Goal: Task Accomplishment & Management: Manage account settings

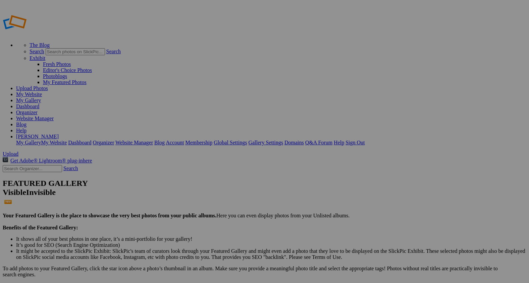
click at [41, 98] on link "My Gallery" at bounding box center [28, 101] width 25 height 6
click at [209, 165] on span "Close" at bounding box center [203, 168] width 12 height 6
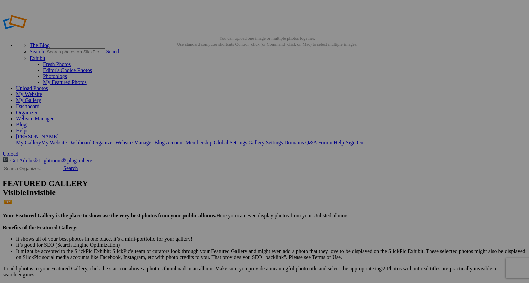
click at [193, 100] on div at bounding box center [264, 141] width 529 height 283
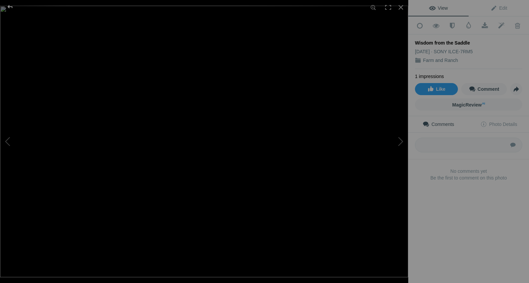
click at [9, 4] on div at bounding box center [10, 6] width 24 height 13
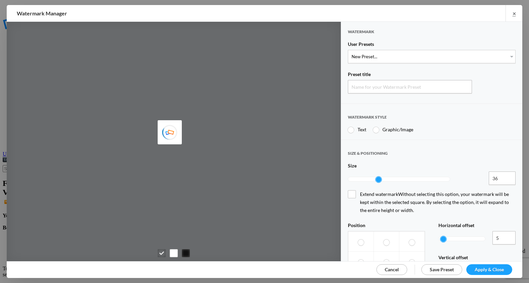
type input "Watermark-8/23/2025"
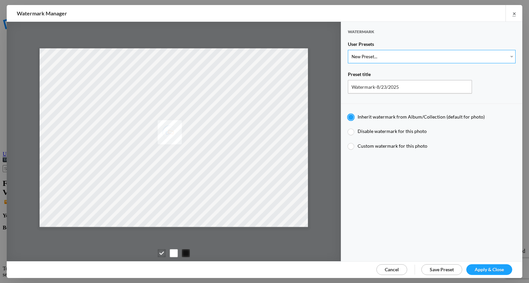
click at [512, 57] on select "New Preset..." at bounding box center [432, 56] width 168 height 13
click at [348, 50] on select "New Preset..." at bounding box center [432, 56] width 168 height 13
click at [391, 265] on link "Cancel" at bounding box center [391, 269] width 31 height 11
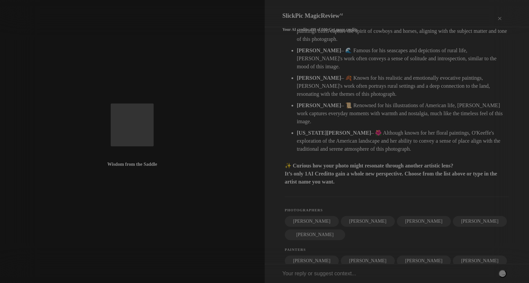
scroll to position [280, 0]
click at [500, 13] on div "×" at bounding box center [499, 18] width 20 height 13
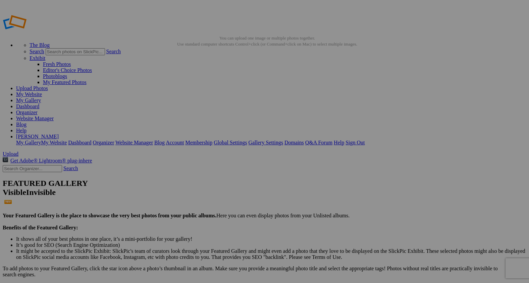
click at [39, 104] on link "Dashboard" at bounding box center [27, 107] width 23 height 6
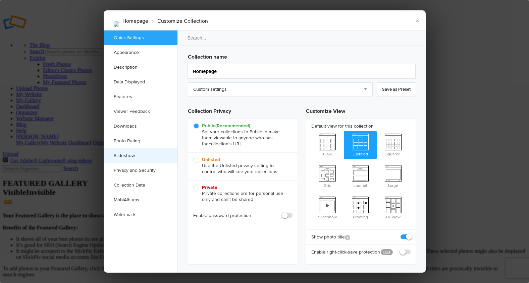
click at [119, 155] on link "Slideshow" at bounding box center [141, 155] width 74 height 15
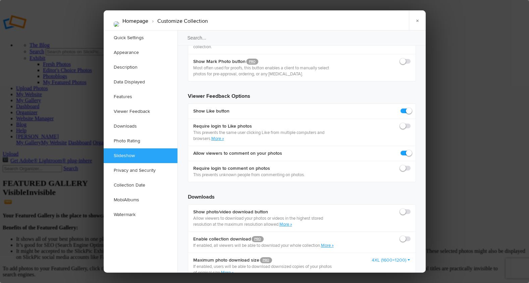
scroll to position [1220, 0]
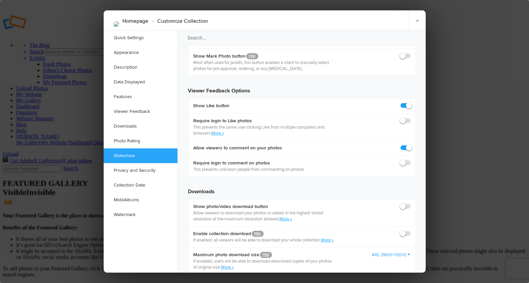
checkbox input "true"
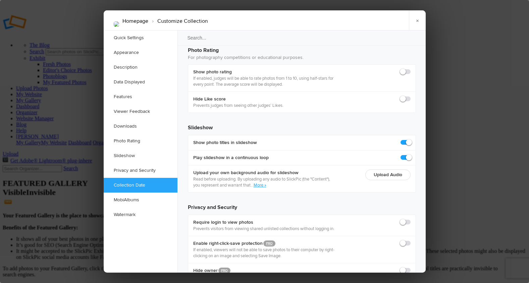
scroll to position [1478, 0]
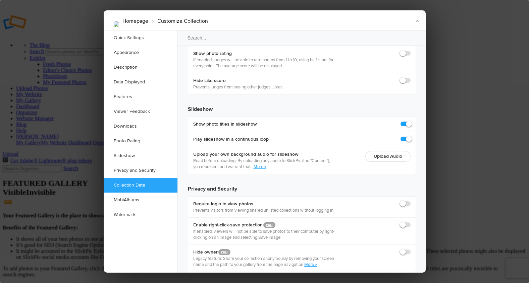
checkbox input "true"
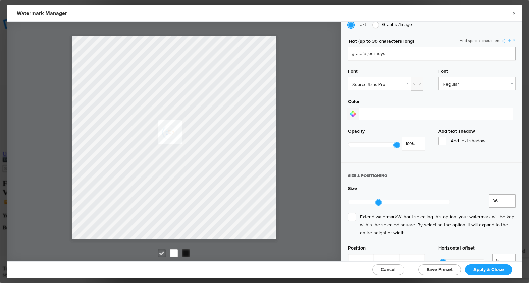
scroll to position [162, 0]
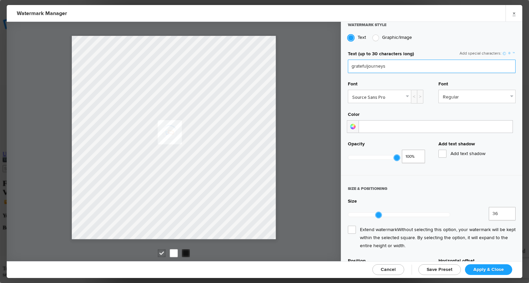
click at [386, 66] on input "gratefuljourneys" at bounding box center [432, 66] width 168 height 13
type input "g"
type input "Kim Mulholland"
click at [407, 93] on link "Source Sans Pro" at bounding box center [379, 96] width 63 height 13
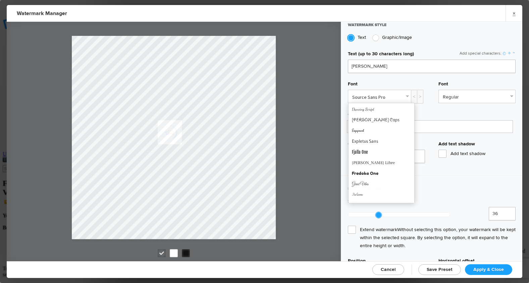
scroll to position [107, 0]
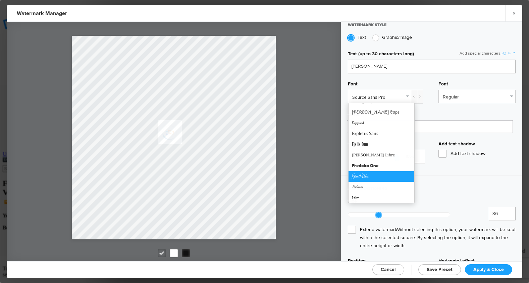
click at [365, 175] on link "Great Vibes" at bounding box center [381, 176] width 66 height 11
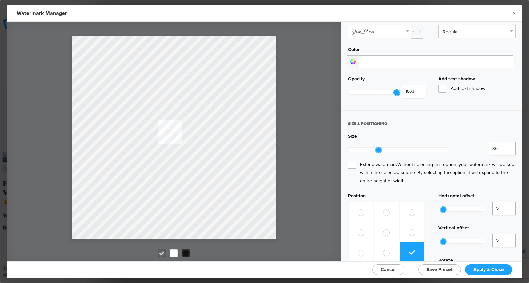
scroll to position [229, 0]
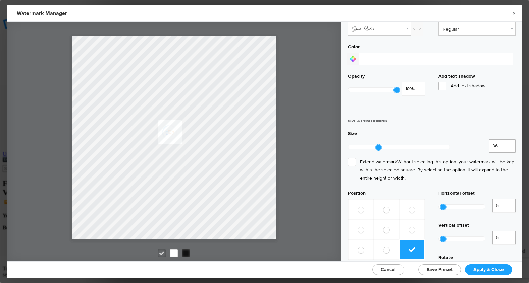
click at [482, 267] on span "Apply & Close" at bounding box center [488, 270] width 31 height 6
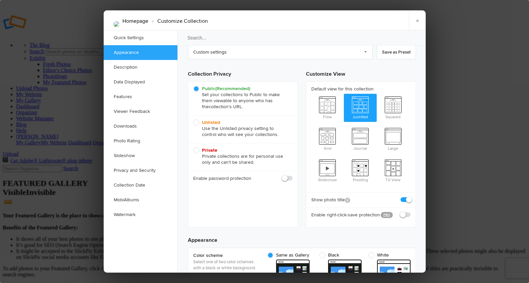
scroll to position [0, 0]
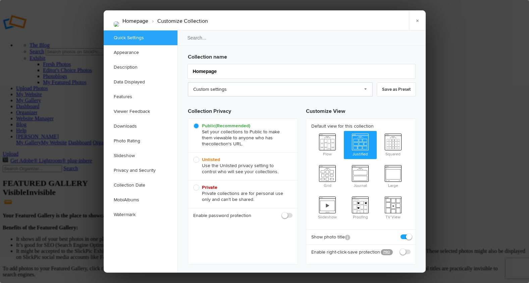
click at [366, 90] on link "Custom settings" at bounding box center [280, 89] width 185 height 14
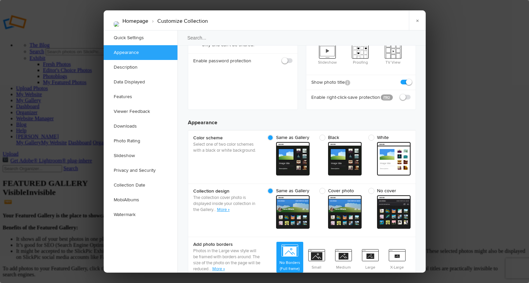
scroll to position [160, 0]
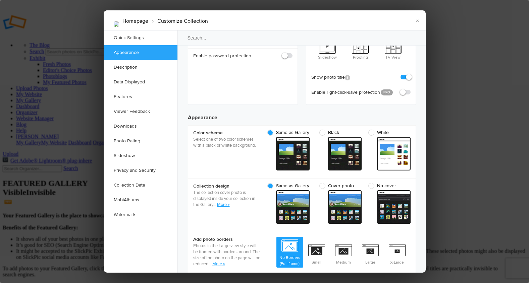
click at [370, 130] on span "White" at bounding box center [387, 133] width 39 height 6
click at [410, 129] on input "White" at bounding box center [410, 129] width 0 height 0
radio input "true"
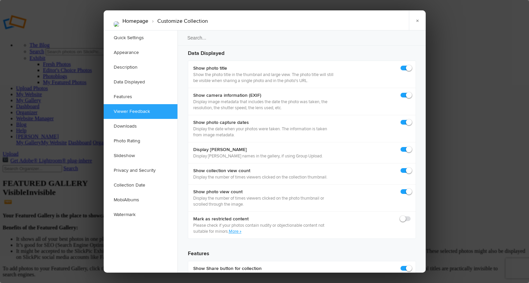
scroll to position [932, 0]
click at [131, 79] on link "Data Displayed" at bounding box center [141, 82] width 74 height 15
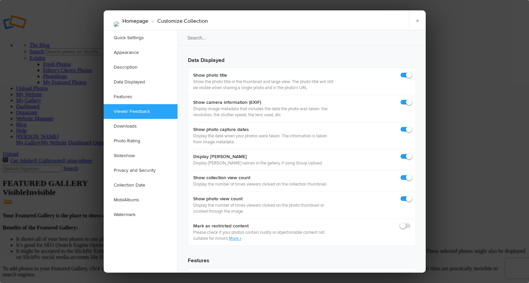
scroll to position [925, 0]
click at [126, 38] on link "Quick Settings" at bounding box center [141, 38] width 74 height 15
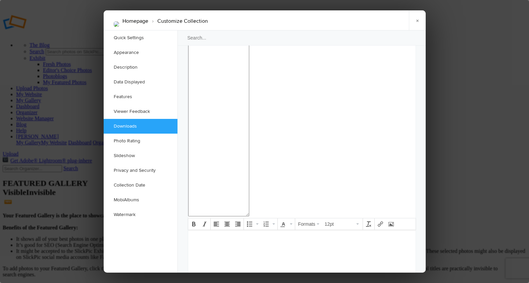
scroll to position [688, 0]
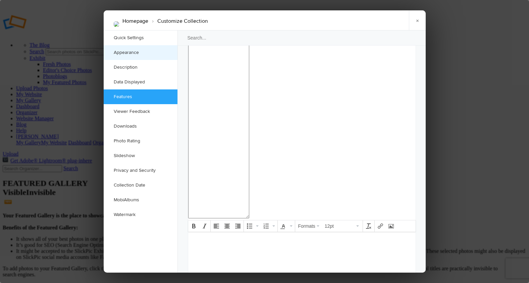
click at [122, 53] on link "Appearance" at bounding box center [141, 52] width 74 height 15
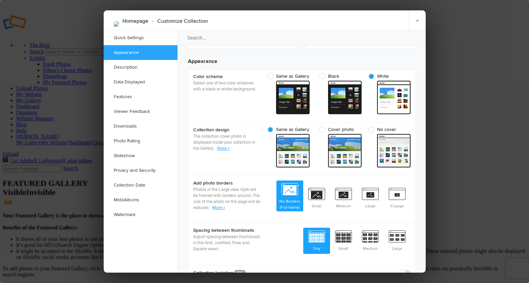
scroll to position [213, 0]
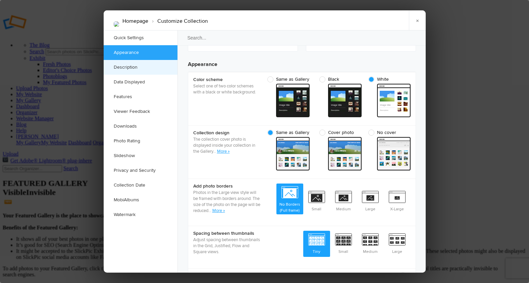
click at [121, 68] on link "Description" at bounding box center [141, 67] width 74 height 15
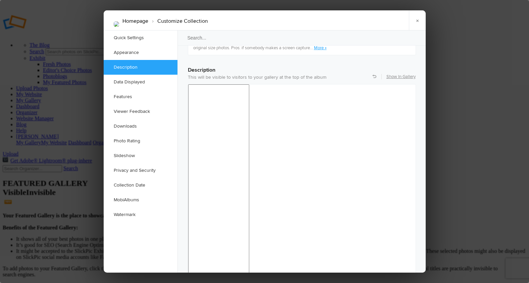
scroll to position [521, 0]
click at [120, 81] on link "Data Displayed" at bounding box center [141, 82] width 74 height 15
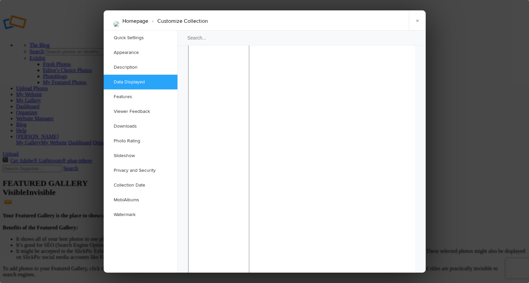
scroll to position [613, 0]
click at [119, 96] on link "Features" at bounding box center [141, 96] width 74 height 15
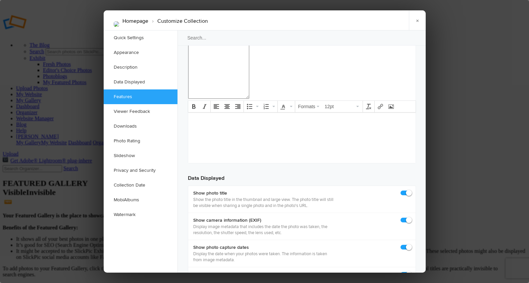
scroll to position [813, 0]
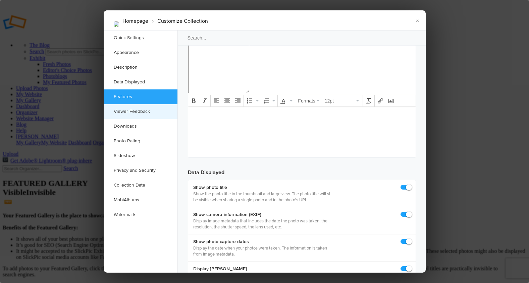
click at [120, 113] on link "Viewer Feedback" at bounding box center [141, 111] width 74 height 15
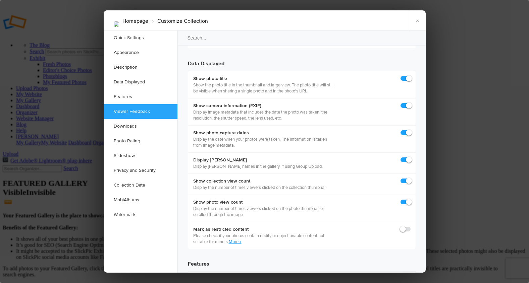
scroll to position [938, 0]
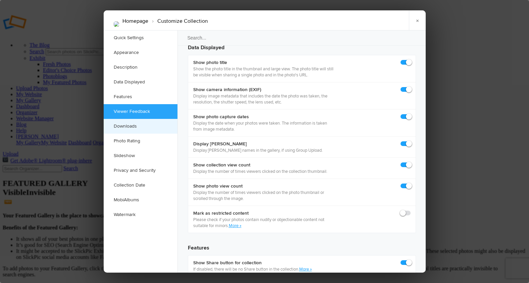
click at [120, 122] on link "Downloads" at bounding box center [141, 126] width 74 height 15
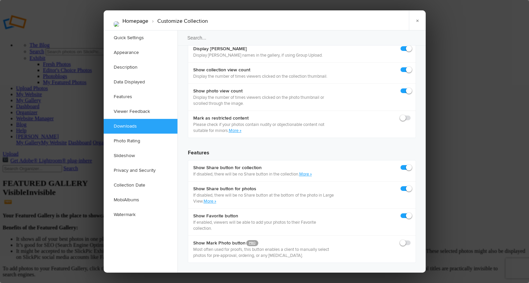
scroll to position [1039, 0]
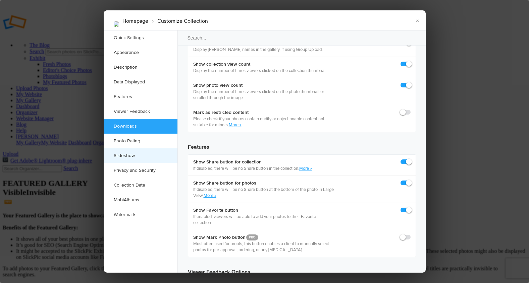
click at [119, 154] on link "Slideshow" at bounding box center [141, 155] width 74 height 15
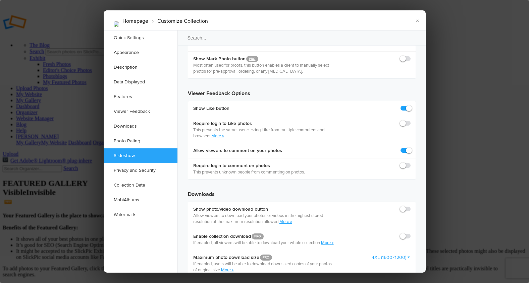
scroll to position [1220, 0]
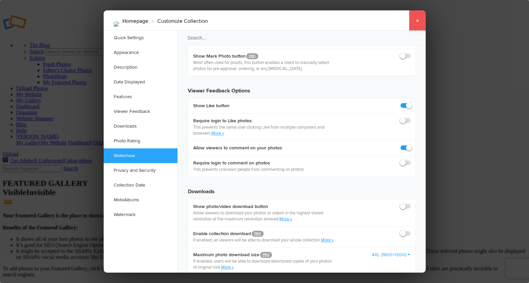
click at [416, 20] on link "×" at bounding box center [417, 20] width 17 height 20
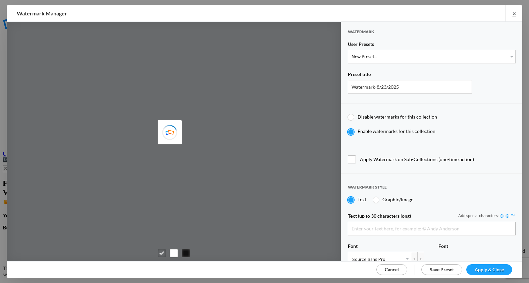
type input "gratefuljourneys"
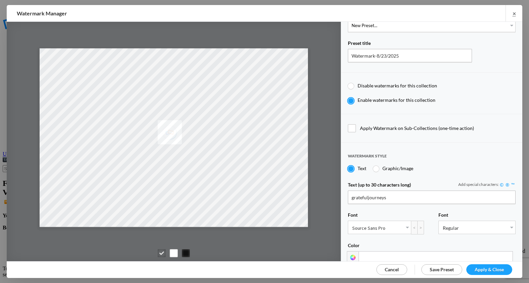
scroll to position [41, 0]
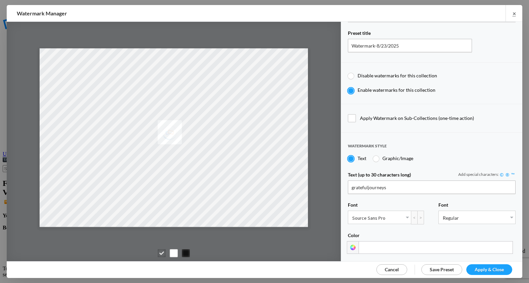
click at [406, 214] on link "Source Sans Pro" at bounding box center [379, 217] width 63 height 13
click at [481, 269] on span "Apply & Close" at bounding box center [488, 270] width 29 height 6
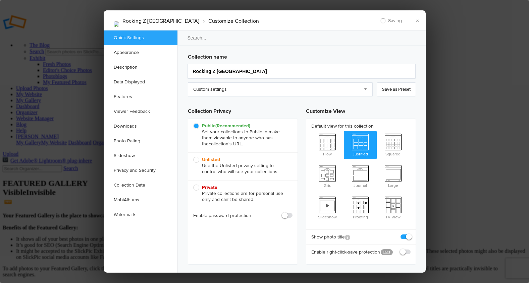
checkbox input "true"
click at [124, 157] on link "Slideshow" at bounding box center [141, 155] width 74 height 15
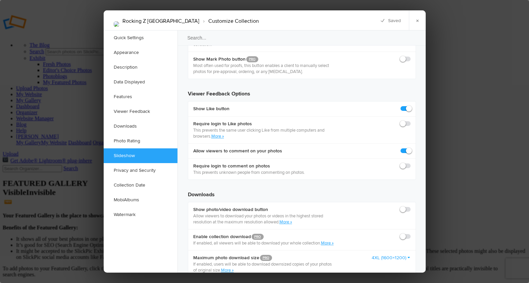
scroll to position [1220, 0]
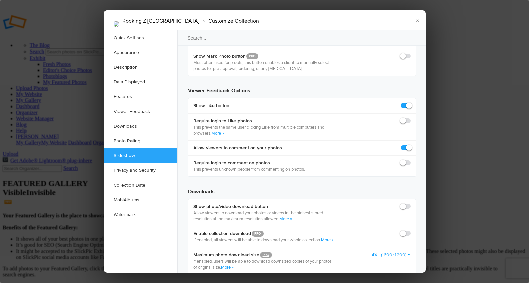
checkbox input "true"
click at [415, 19] on link "×" at bounding box center [417, 20] width 17 height 20
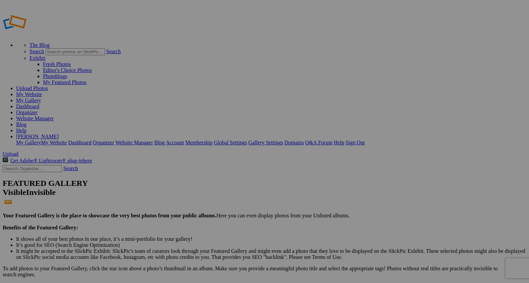
click at [41, 98] on link "My Gallery" at bounding box center [28, 101] width 25 height 6
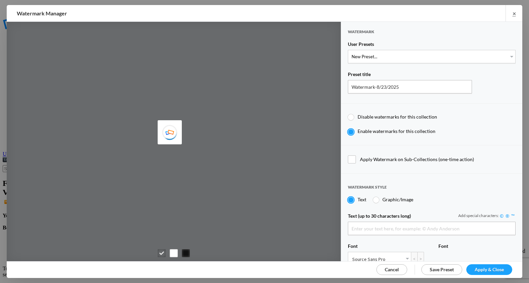
type input "gratefuljourneys"
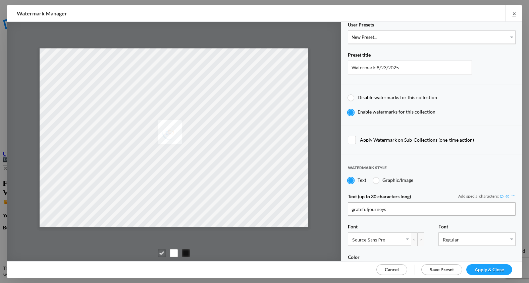
scroll to position [26, 0]
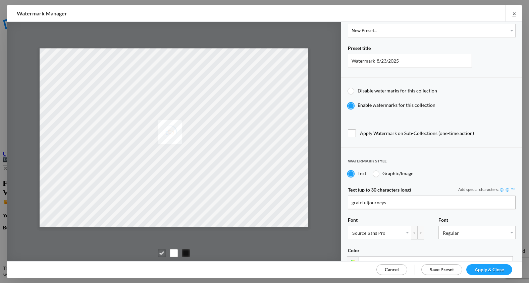
click at [408, 230] on link "Source Sans Pro" at bounding box center [379, 232] width 63 height 13
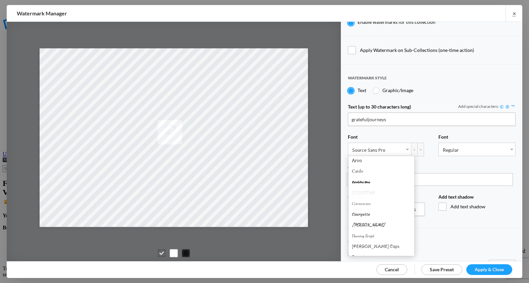
scroll to position [31, 0]
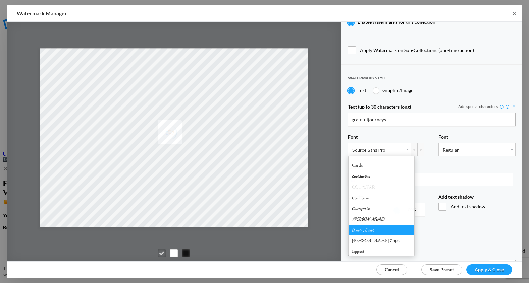
click at [377, 230] on link "Dancing Script" at bounding box center [381, 230] width 66 height 11
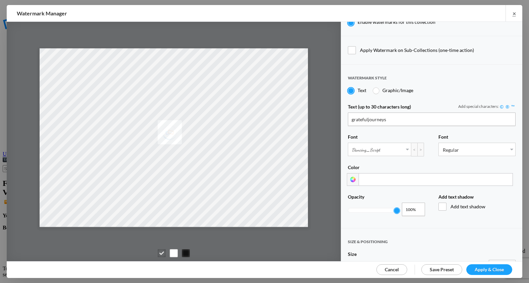
click at [472, 269] on link "Apply & Close" at bounding box center [489, 269] width 46 height 11
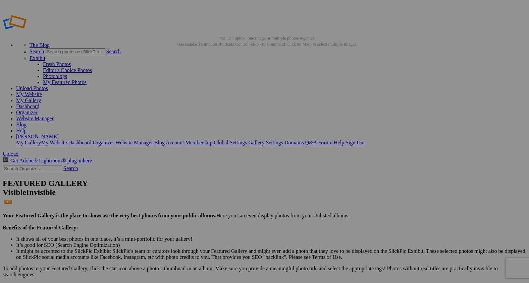
type input "C"
type input "Boned Hearts"
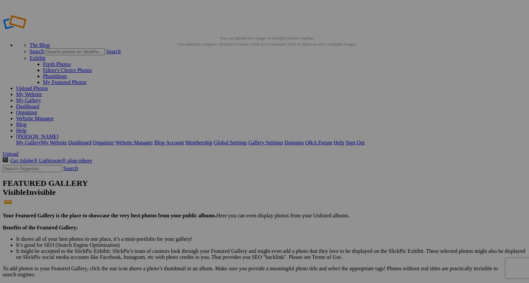
type input "C"
type input "Teaching Moments"
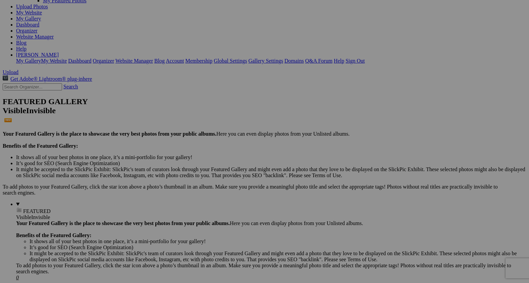
scroll to position [84, 0]
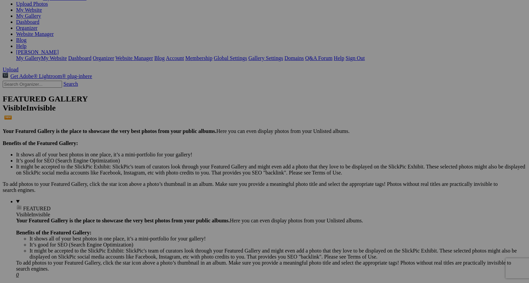
type input "Hands Shape the Day"
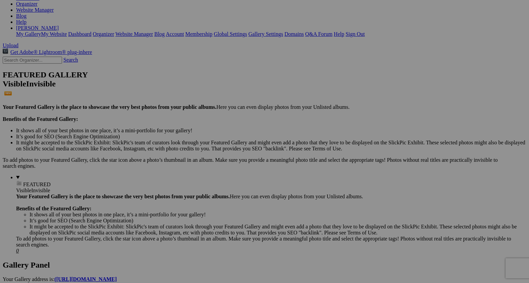
scroll to position [109, 0]
type input "P"
paste input "Horned and Curious"
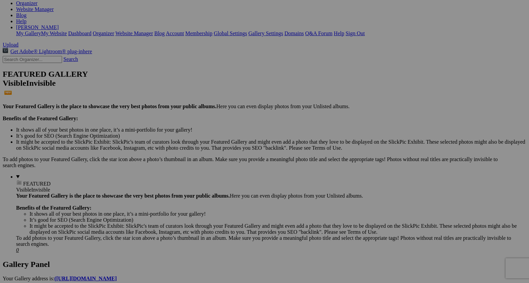
type input "Horned and Curious"
drag, startPoint x: 163, startPoint y: 193, endPoint x: 210, endPoint y: 196, distance: 47.7
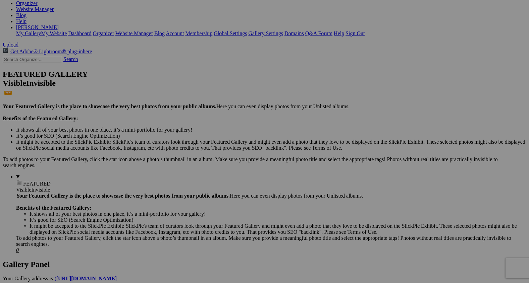
paste input "Barnward Bound"
type input "Barnyard Bound"
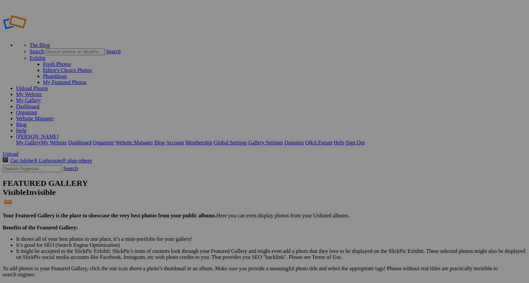
type input "Bounded Hearts"
click at [41, 98] on link "My Gallery" at bounding box center [28, 101] width 25 height 6
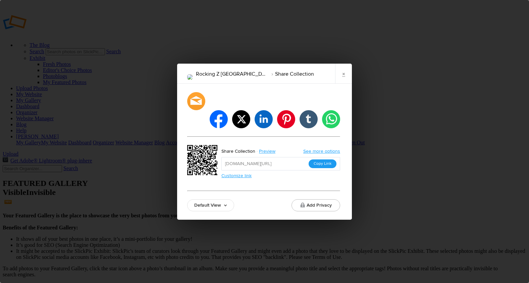
click at [323, 160] on button "Copy Link" at bounding box center [322, 164] width 28 height 9
click at [346, 81] on link "×" at bounding box center [343, 74] width 17 height 20
